Goal: Task Accomplishment & Management: Manage account settings

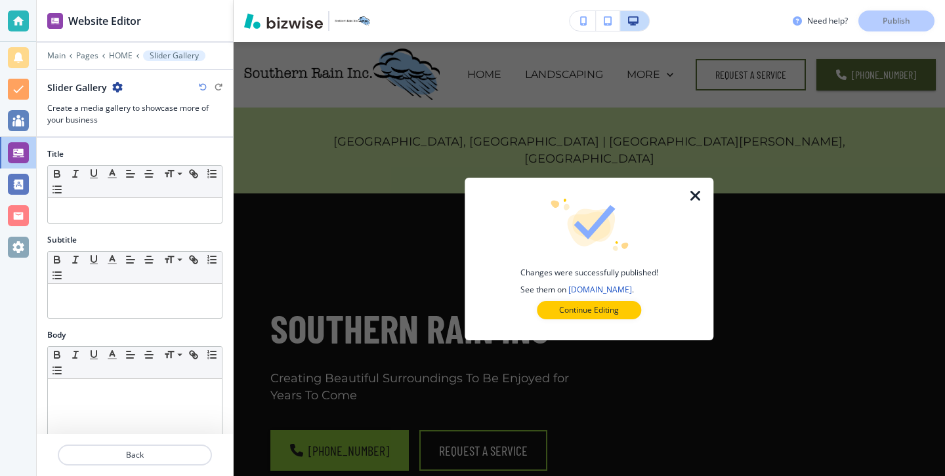
scroll to position [805, 0]
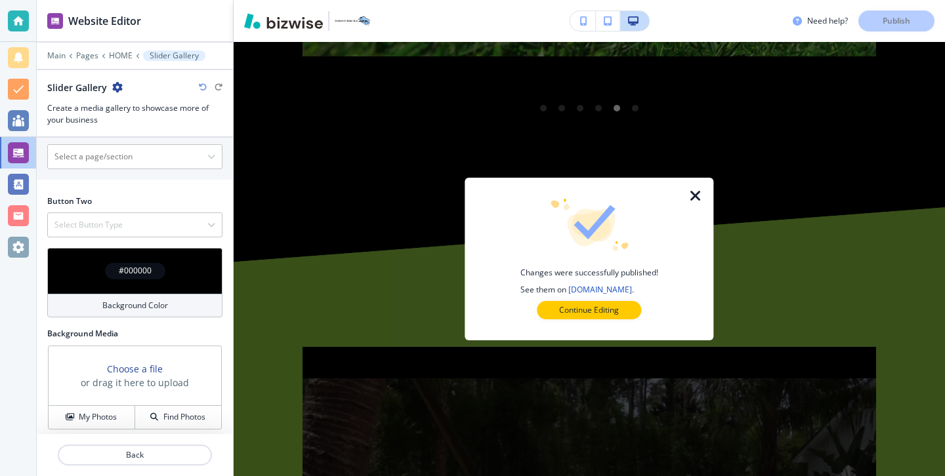
click at [696, 192] on icon "button" at bounding box center [696, 196] width 16 height 16
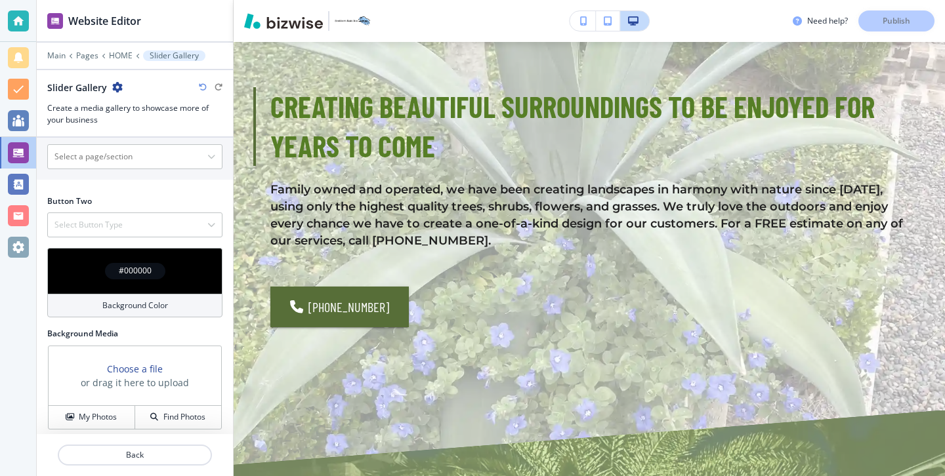
scroll to position [605, 0]
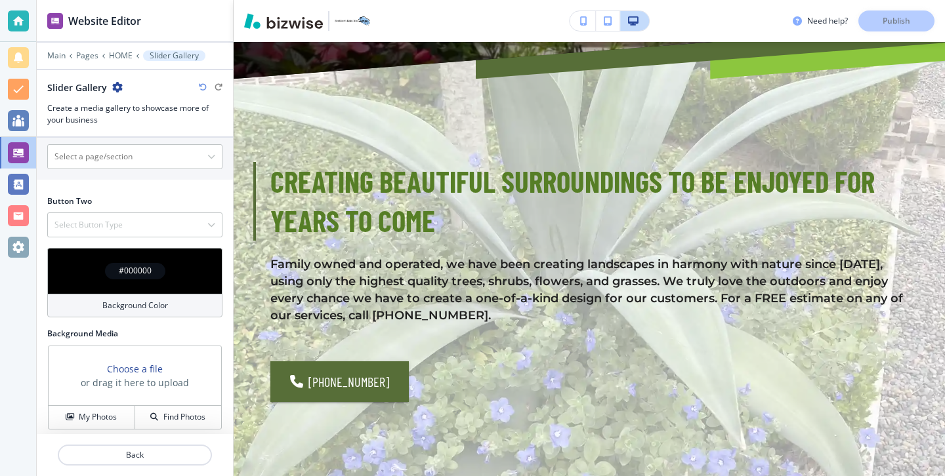
click at [583, 30] on button "button" at bounding box center [582, 21] width 26 height 20
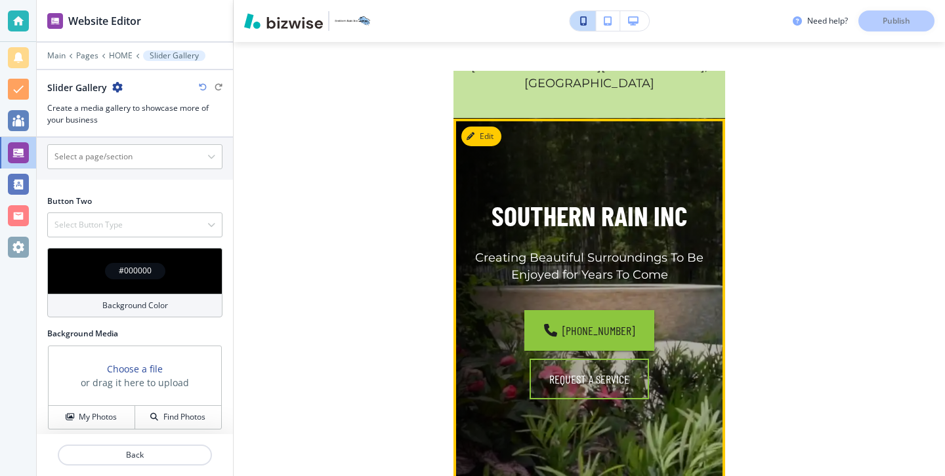
scroll to position [0, 0]
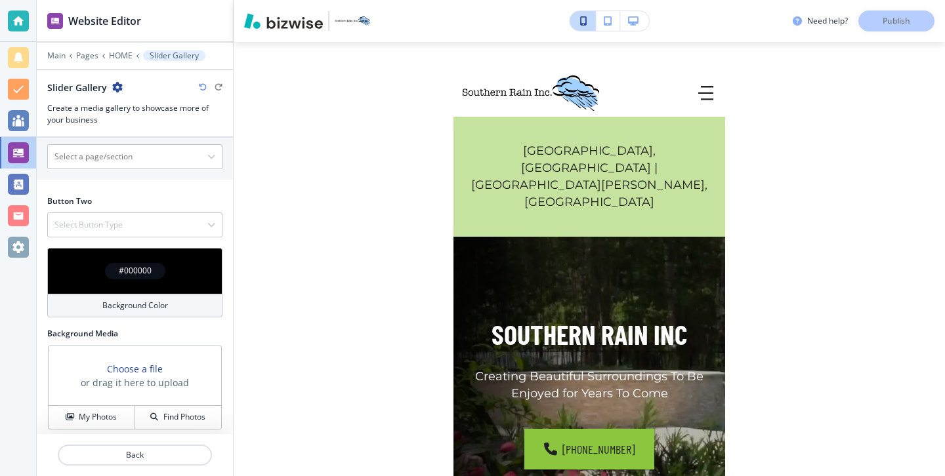
click at [640, 29] on button "button" at bounding box center [634, 21] width 29 height 20
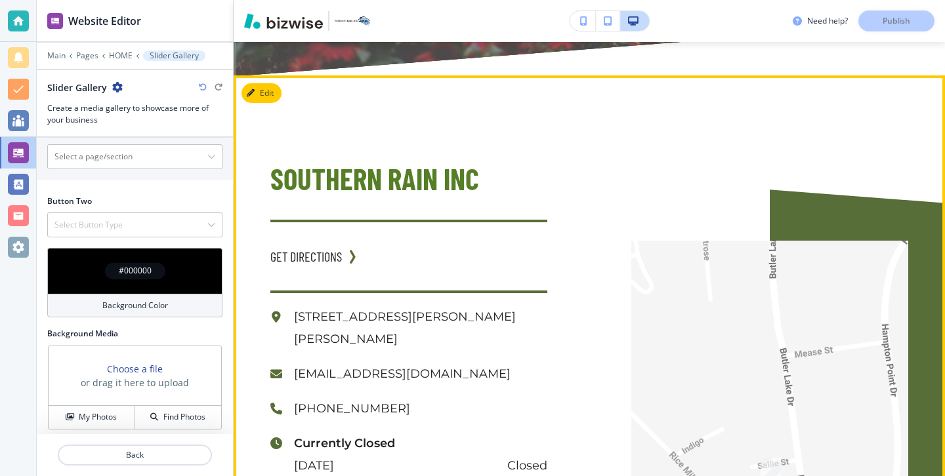
scroll to position [4981, 0]
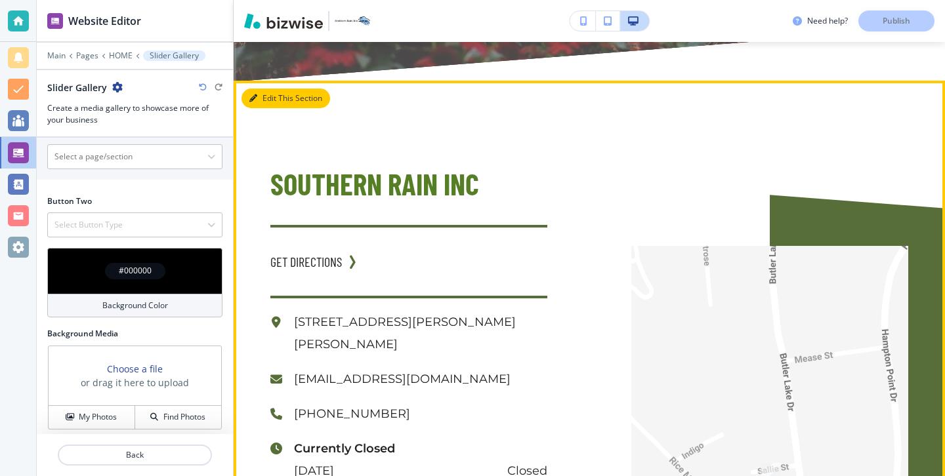
click at [266, 89] on button "Edit This Section" at bounding box center [285, 99] width 89 height 20
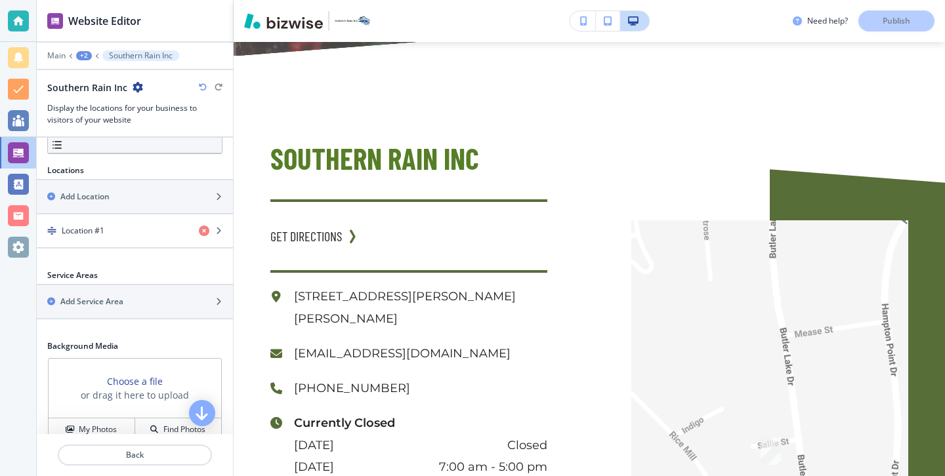
scroll to position [348, 0]
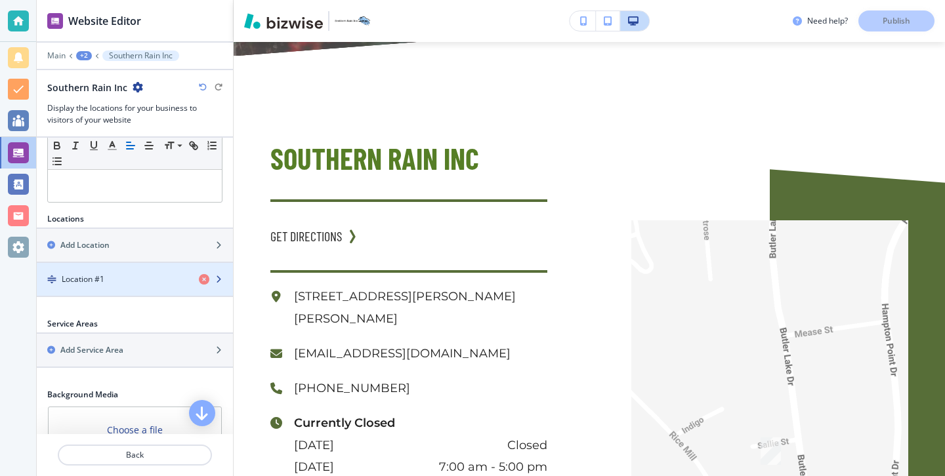
click at [104, 290] on div "button" at bounding box center [135, 290] width 196 height 10
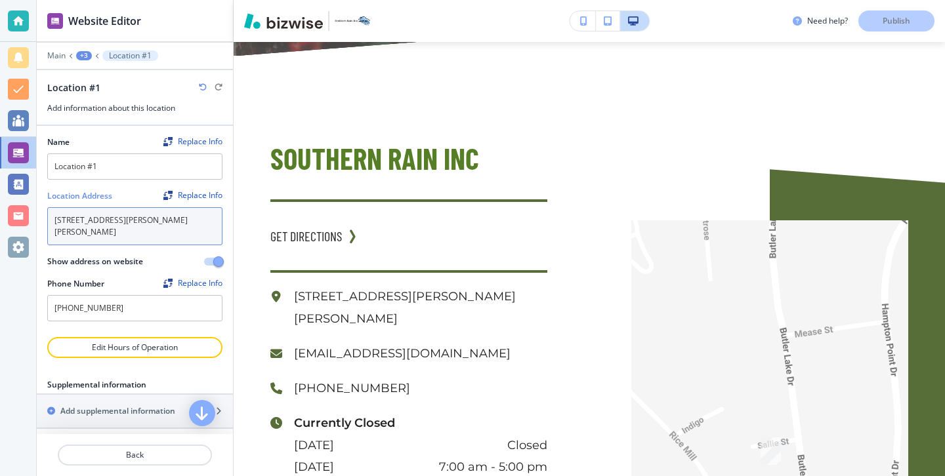
drag, startPoint x: 171, startPoint y: 233, endPoint x: 71, endPoint y: 209, distance: 103.3
click at [71, 209] on textarea "121 Butler Lake Dr, St Simons Island, GA 31522, USA" at bounding box center [134, 226] width 175 height 38
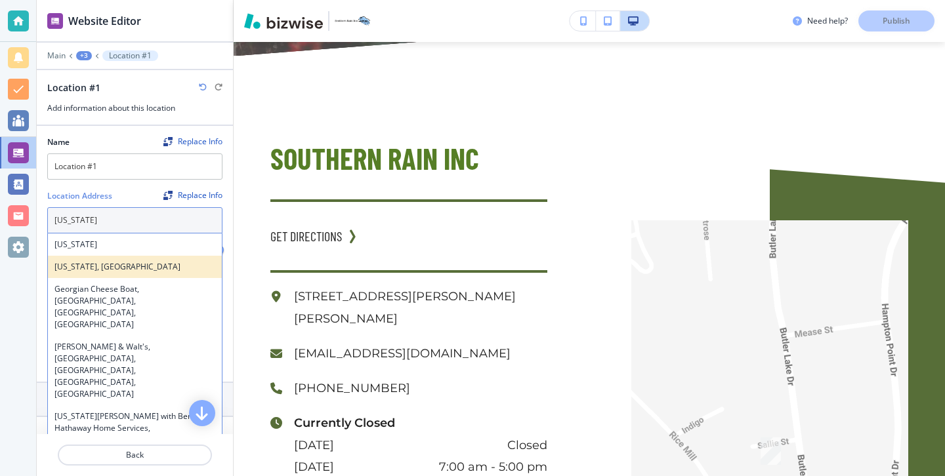
click at [66, 276] on div "Georgia, USA" at bounding box center [135, 267] width 174 height 22
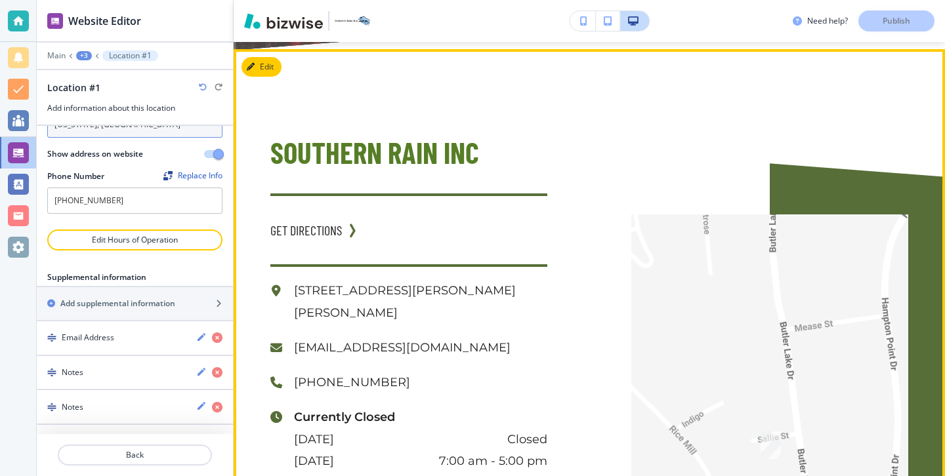
scroll to position [5015, 0]
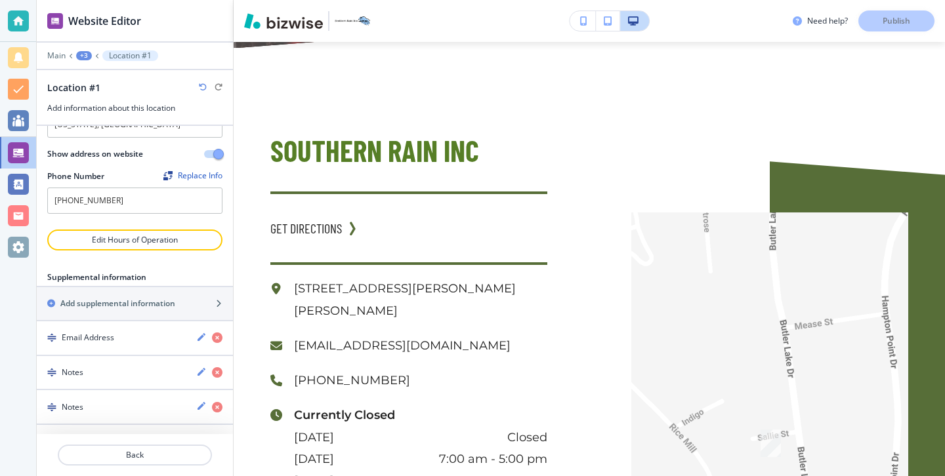
click at [167, 0] on body "Website Editor Main +3 Location #1 Location #1 Add information about this locat…" at bounding box center [472, 0] width 945 height 0
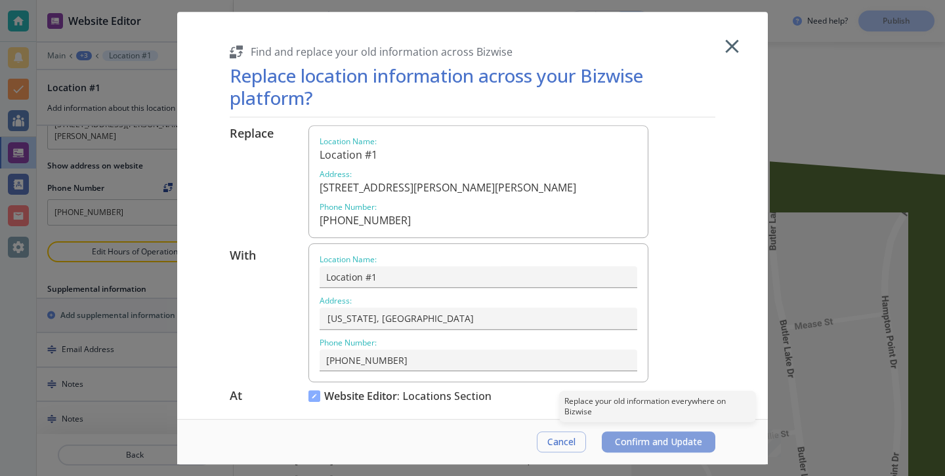
click at [629, 437] on span "Confirm and Update" at bounding box center [658, 442] width 87 height 10
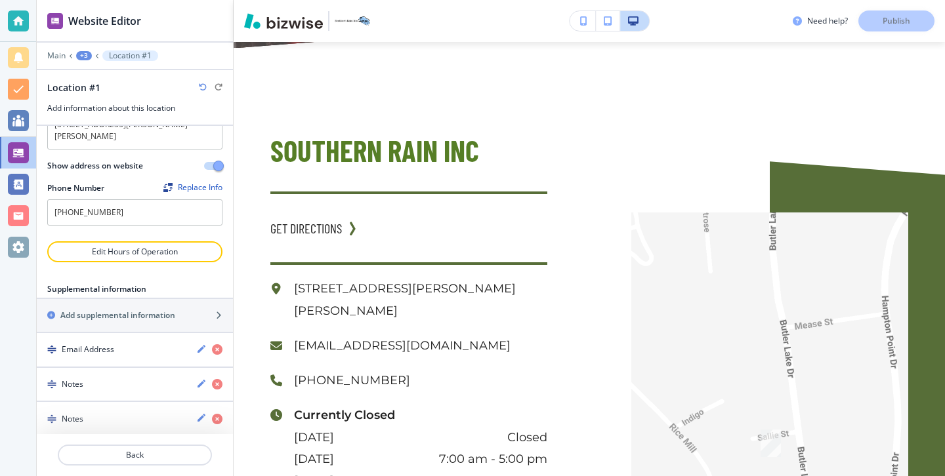
type textarea "Georgia, USA"
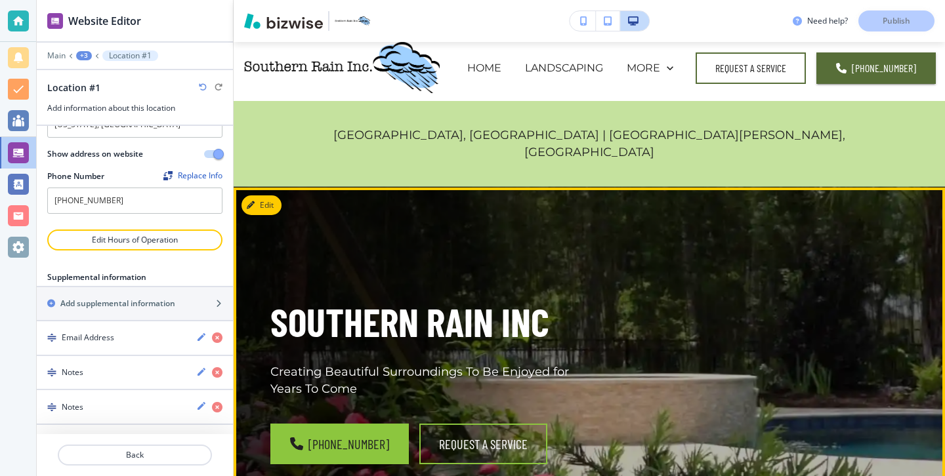
scroll to position [0, 0]
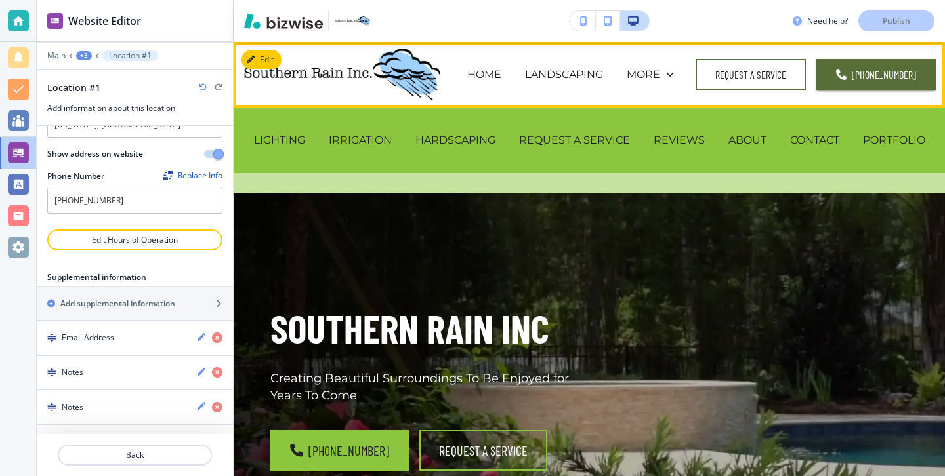
click at [905, 154] on div "PORTFOLIO" at bounding box center [894, 140] width 86 height 52
click at [905, 150] on div "PORTFOLIO" at bounding box center [894, 140] width 86 height 52
click at [905, 149] on div "PORTFOLIO" at bounding box center [894, 140] width 86 height 52
click at [905, 148] on div "PORTFOLIO" at bounding box center [894, 140] width 86 height 52
click at [905, 144] on p "PORTFOLIO" at bounding box center [894, 140] width 62 height 15
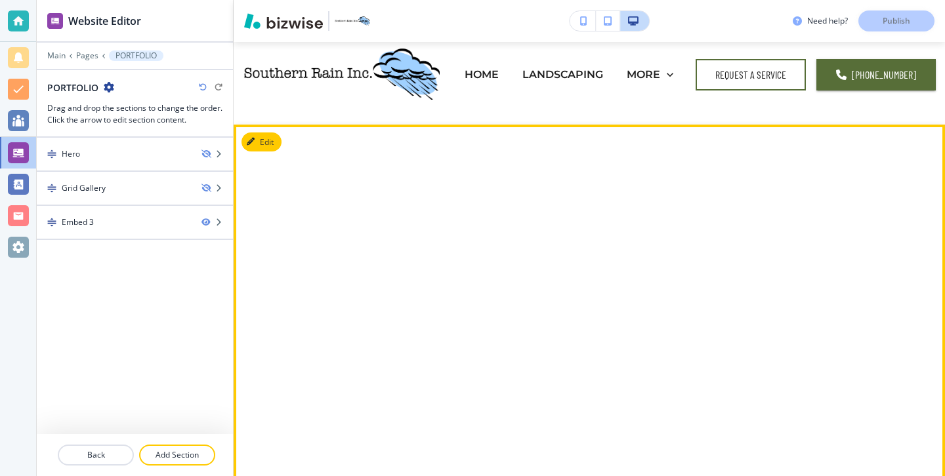
scroll to position [6, 0]
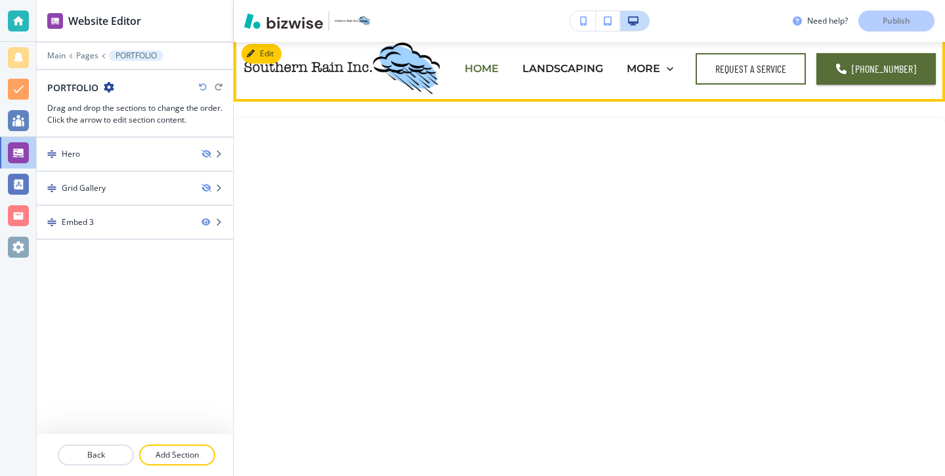
click at [490, 62] on p "HOME" at bounding box center [481, 68] width 34 height 15
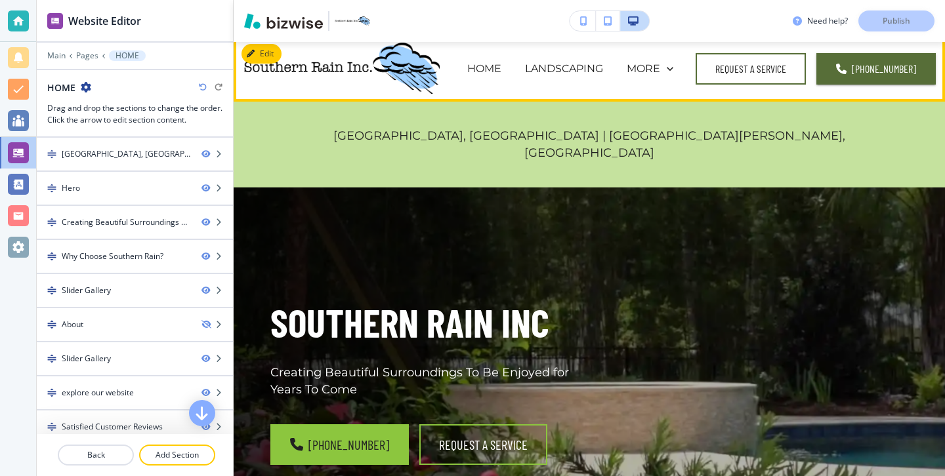
scroll to position [0, 0]
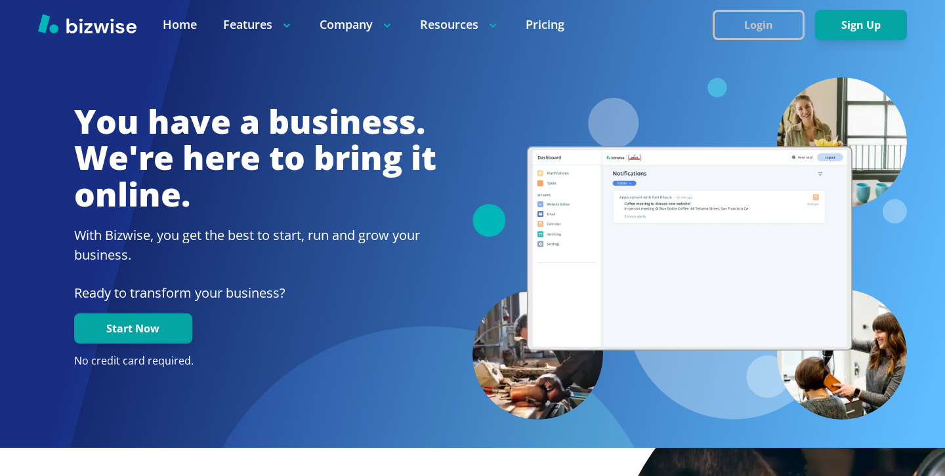
click at [783, 30] on button "Login" at bounding box center [758, 25] width 92 height 30
click at [769, 38] on button "Login" at bounding box center [758, 25] width 92 height 30
click at [747, 36] on button "Login" at bounding box center [758, 25] width 92 height 30
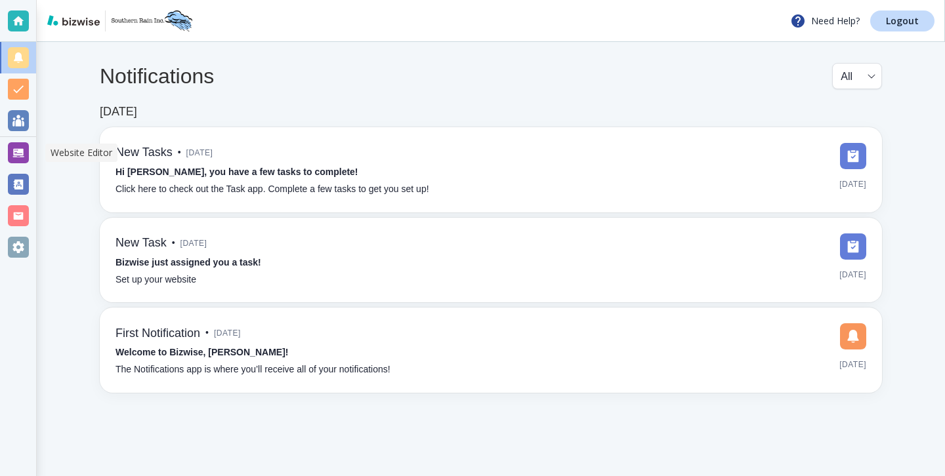
click at [20, 155] on div at bounding box center [18, 152] width 21 height 21
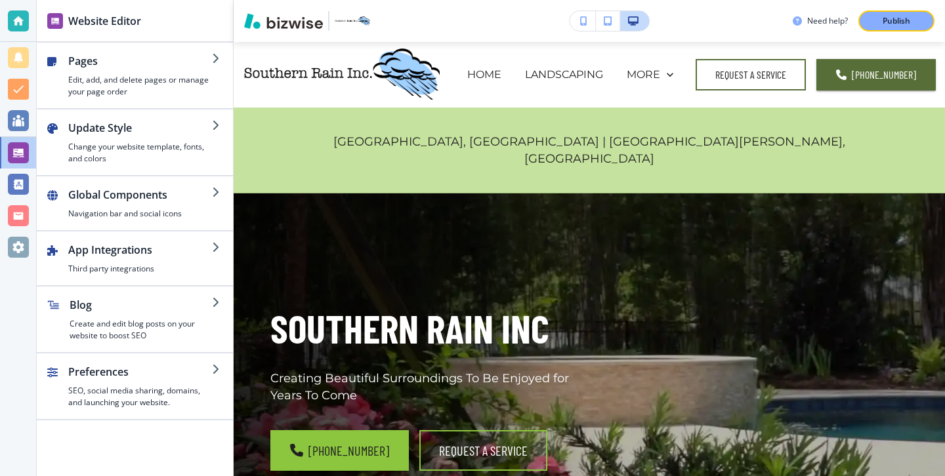
click at [934, 32] on div "Need help? Publish" at bounding box center [589, 21] width 711 height 42
click at [931, 28] on button "Publish" at bounding box center [896, 20] width 76 height 21
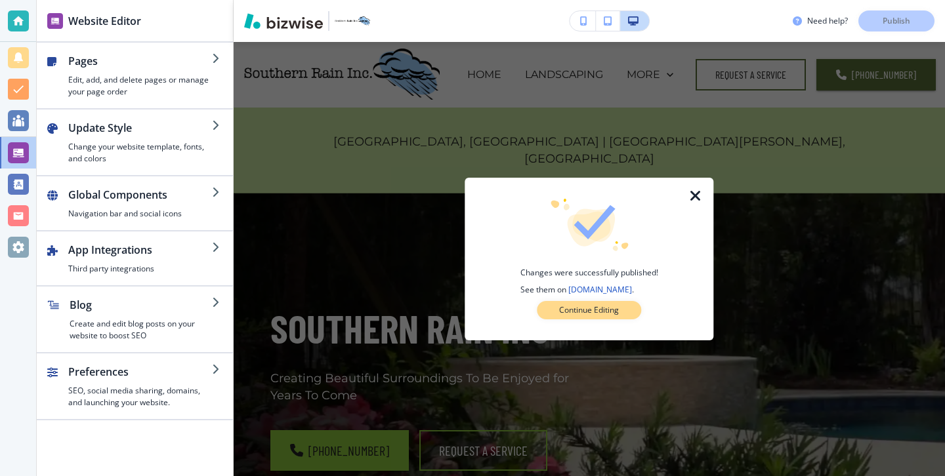
click at [560, 318] on button "Continue Editing" at bounding box center [589, 310] width 104 height 18
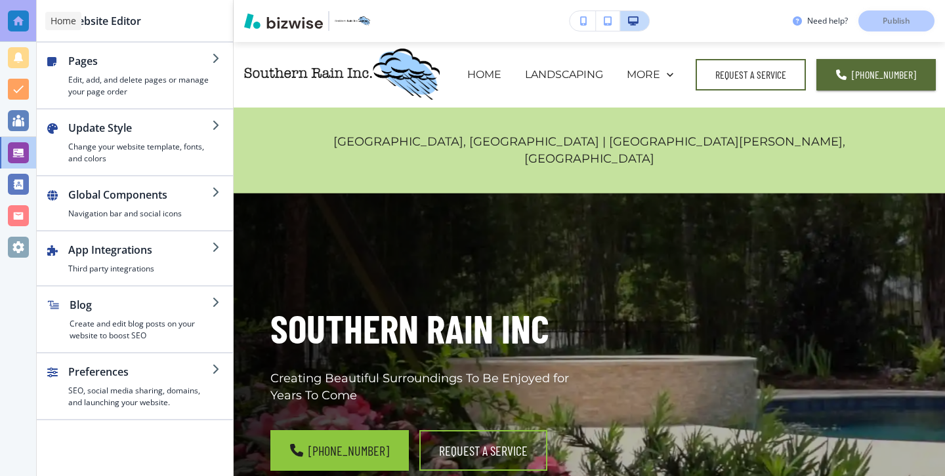
click at [14, 26] on div at bounding box center [18, 20] width 21 height 21
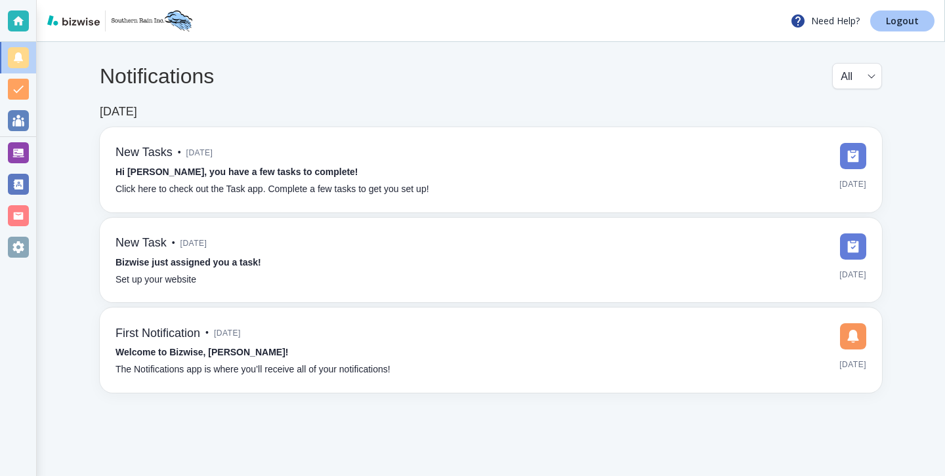
click at [903, 26] on p "Logout" at bounding box center [902, 20] width 33 height 9
